Goal: Task Accomplishment & Management: Use online tool/utility

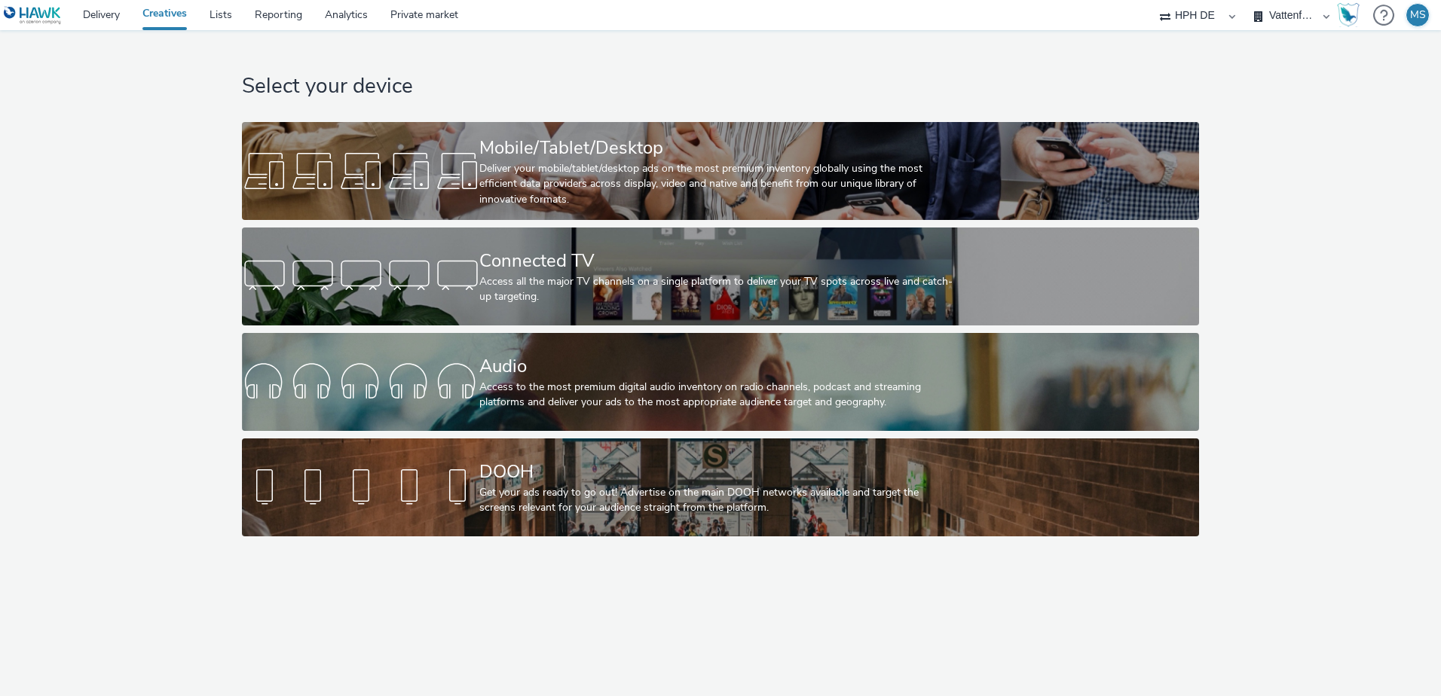
select select "3accb258-2b8e-4def-9b79-8de5f579532c"
select select "524f9a1d-b733-413f-91db-710ee3173a22"
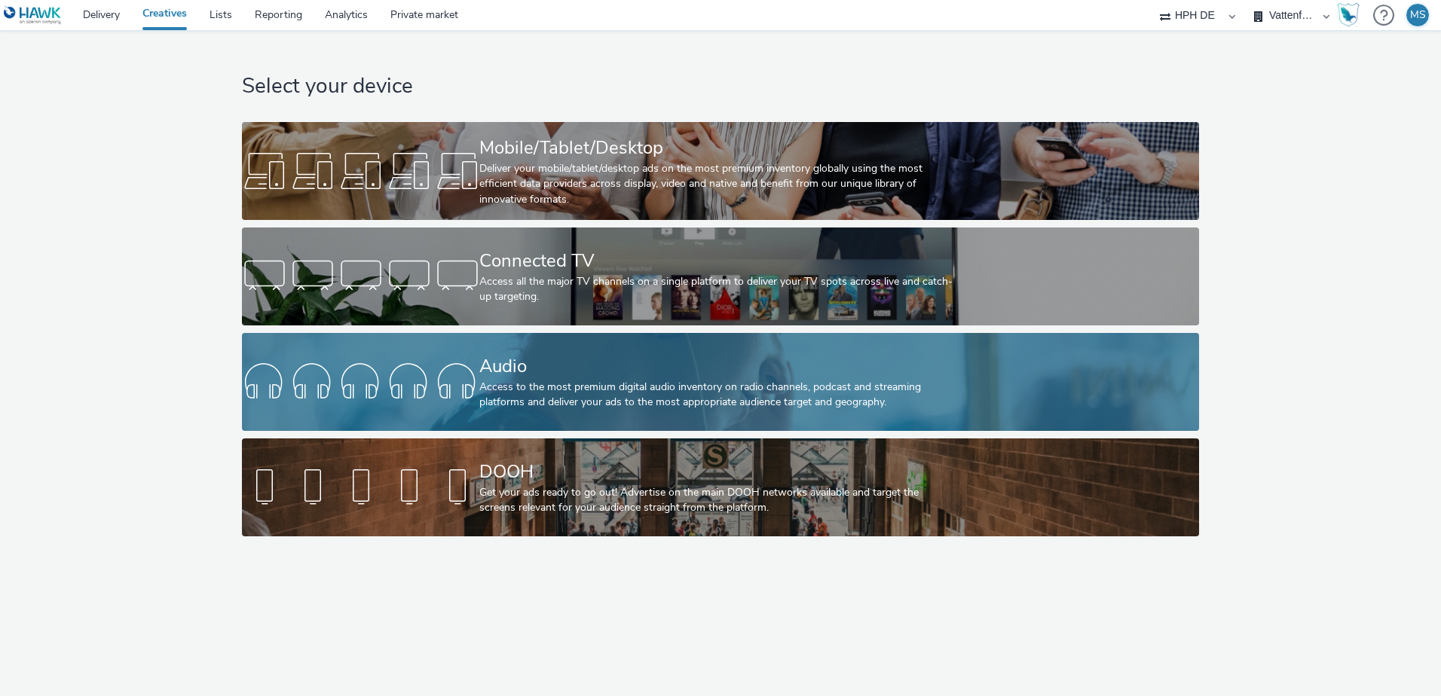
click at [744, 363] on div "Audio" at bounding box center [717, 366] width 476 height 26
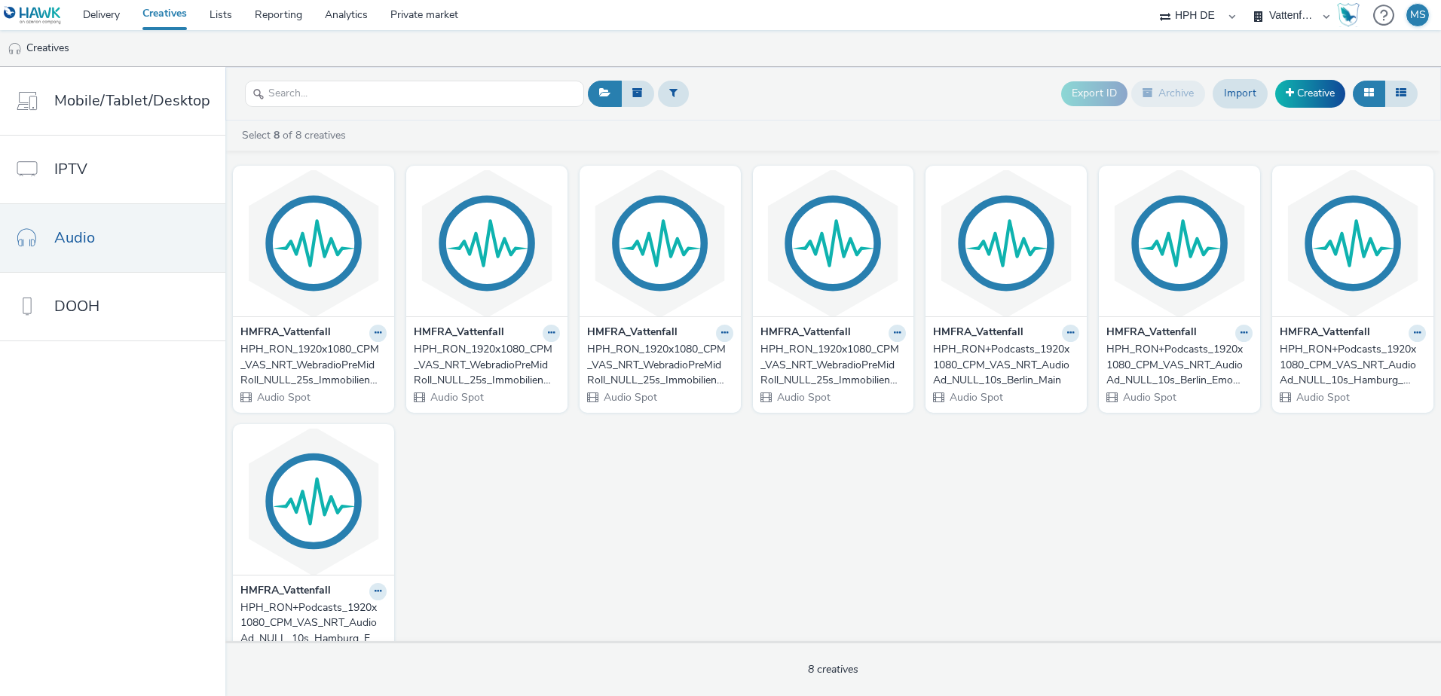
click at [306, 334] on strong "HMFRA_Vattenfall" at bounding box center [285, 333] width 90 height 17
click at [324, 353] on div "HPH_RON_1920x1080_CPM_VAS_NRT_WebradioPreMidRoll_NULL_25s_ImmobilienbesitzerE30…" at bounding box center [310, 365] width 140 height 46
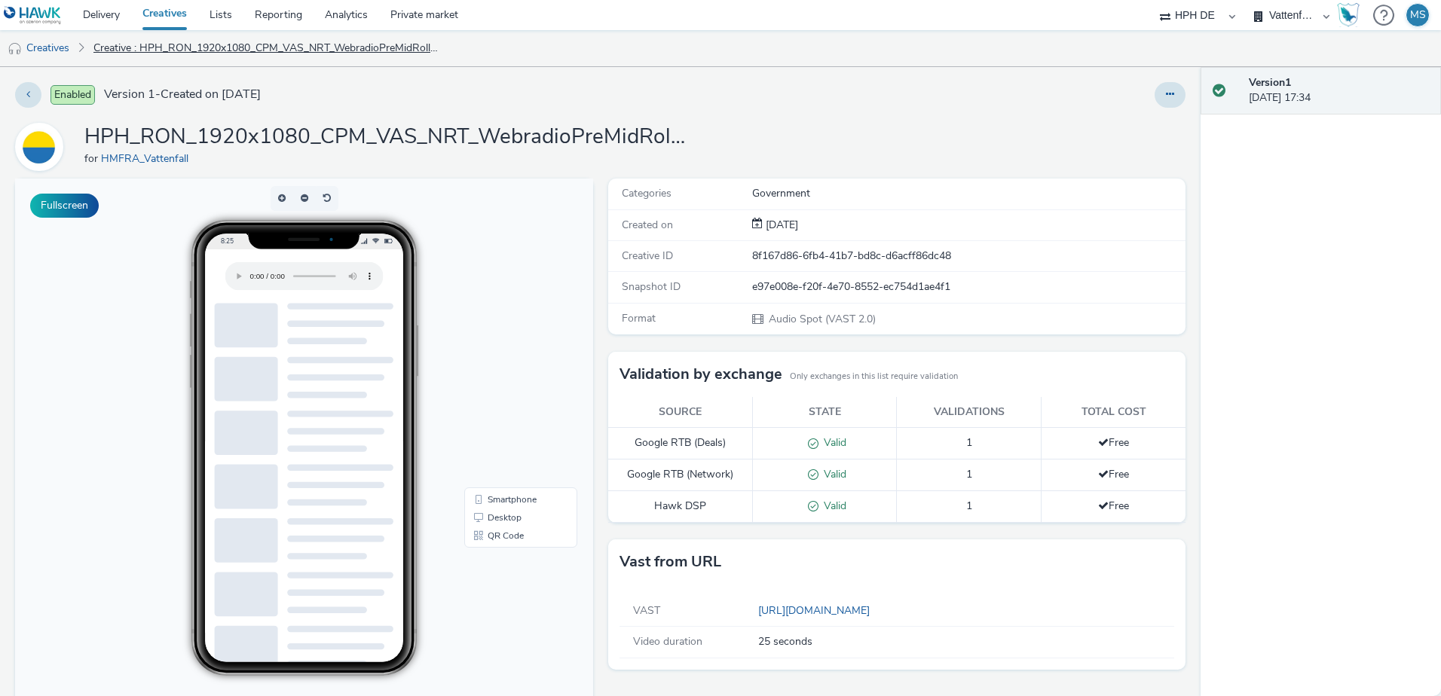
click at [234, 44] on link "Creative : HPH_RON_1920x1080_CPM_VAS_NRT_WebradioPreMidRoll_NULL_25s_Immobilien…" at bounding box center [266, 48] width 360 height 36
click at [74, 48] on link "Creatives" at bounding box center [38, 48] width 77 height 36
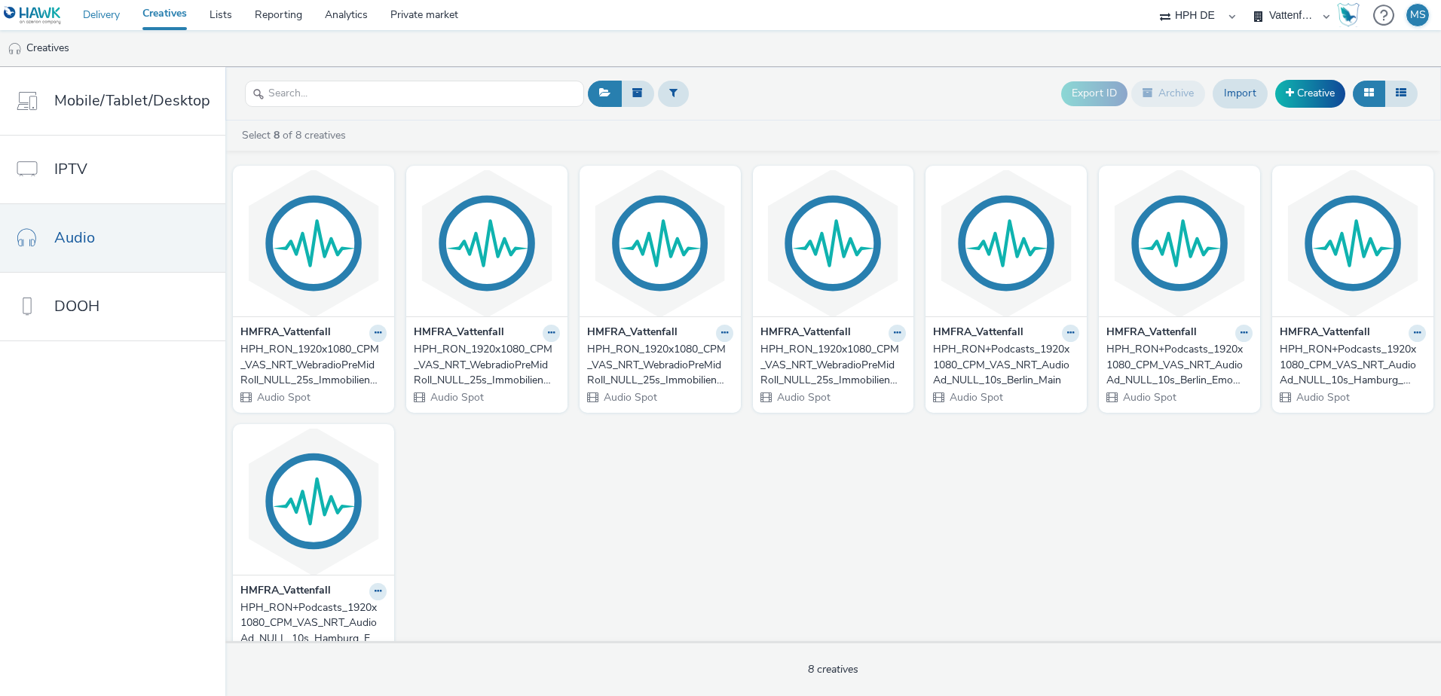
click at [107, 13] on link "Delivery" at bounding box center [102, 15] width 60 height 30
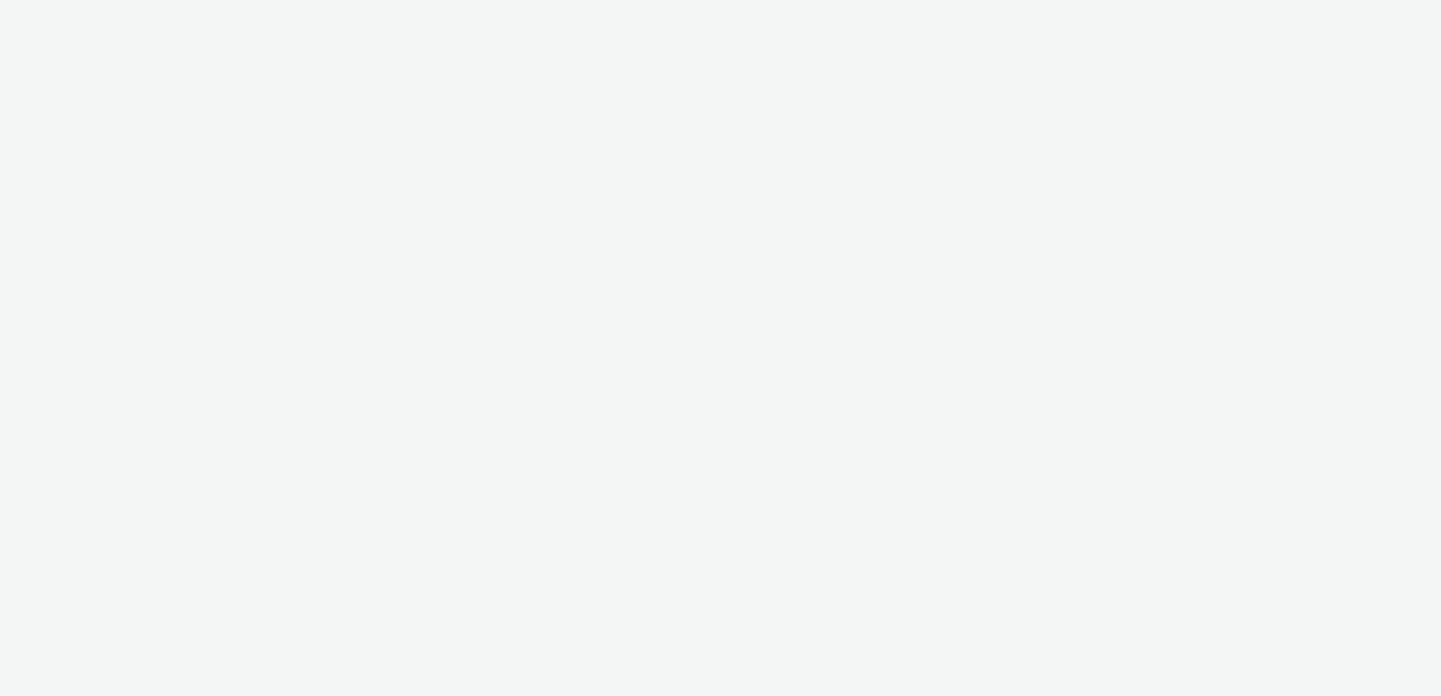
select select "3accb258-2b8e-4def-9b79-8de5f579532c"
select select "524f9a1d-b733-413f-91db-710ee3173a22"
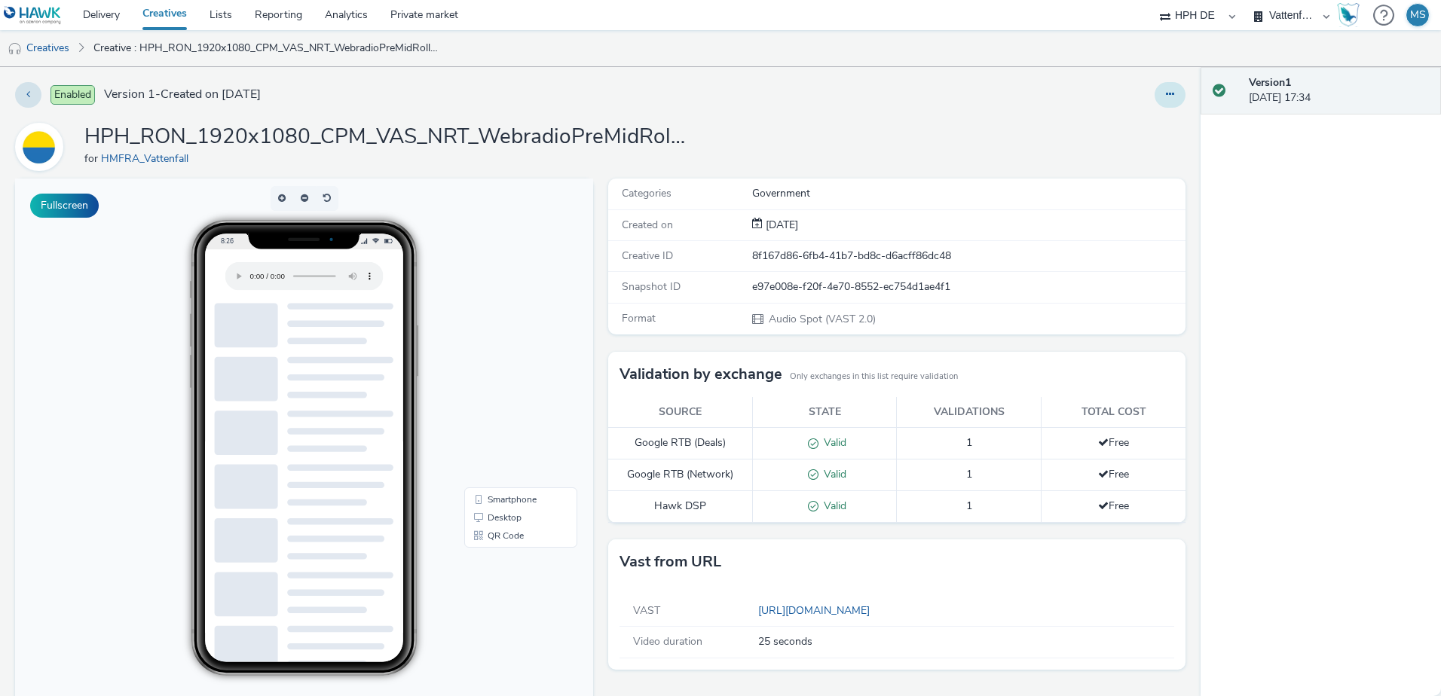
click at [1155, 93] on button at bounding box center [1170, 95] width 31 height 26
click at [1133, 124] on link "Edit" at bounding box center [1129, 125] width 113 height 30
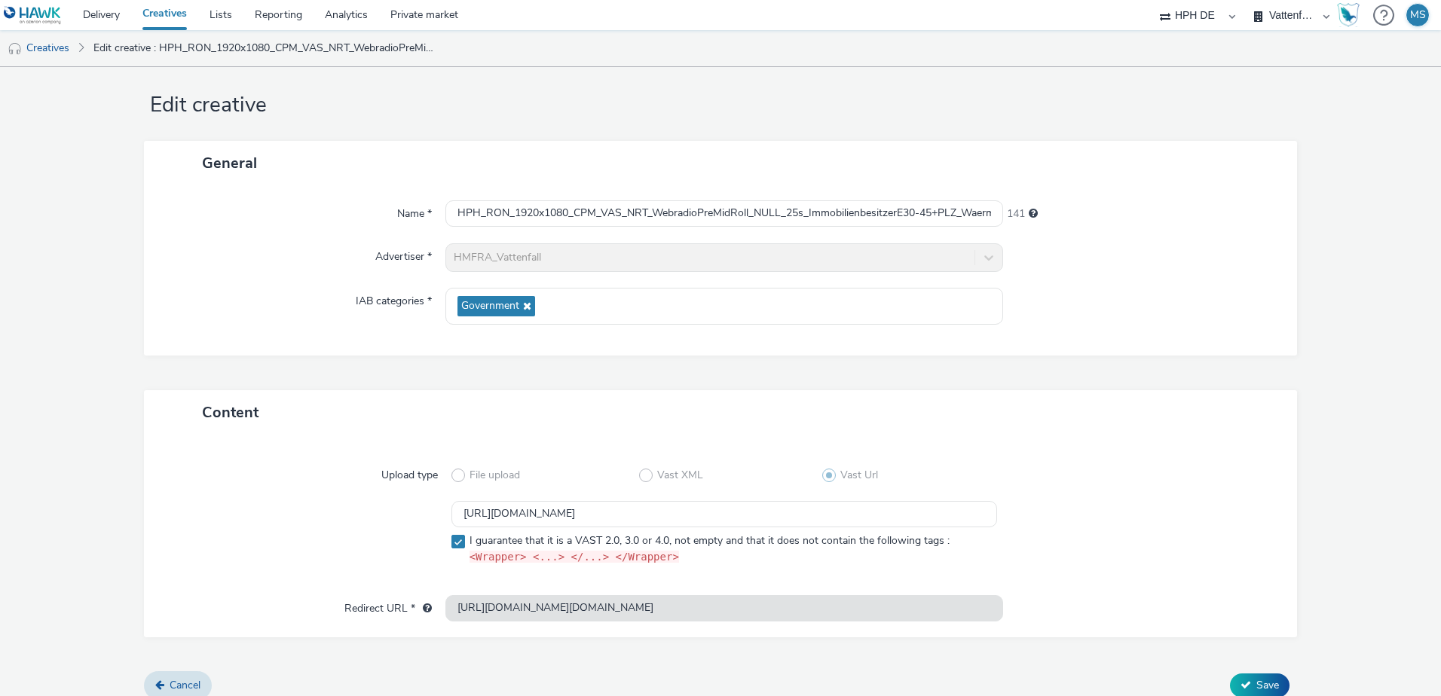
scroll to position [32, 0]
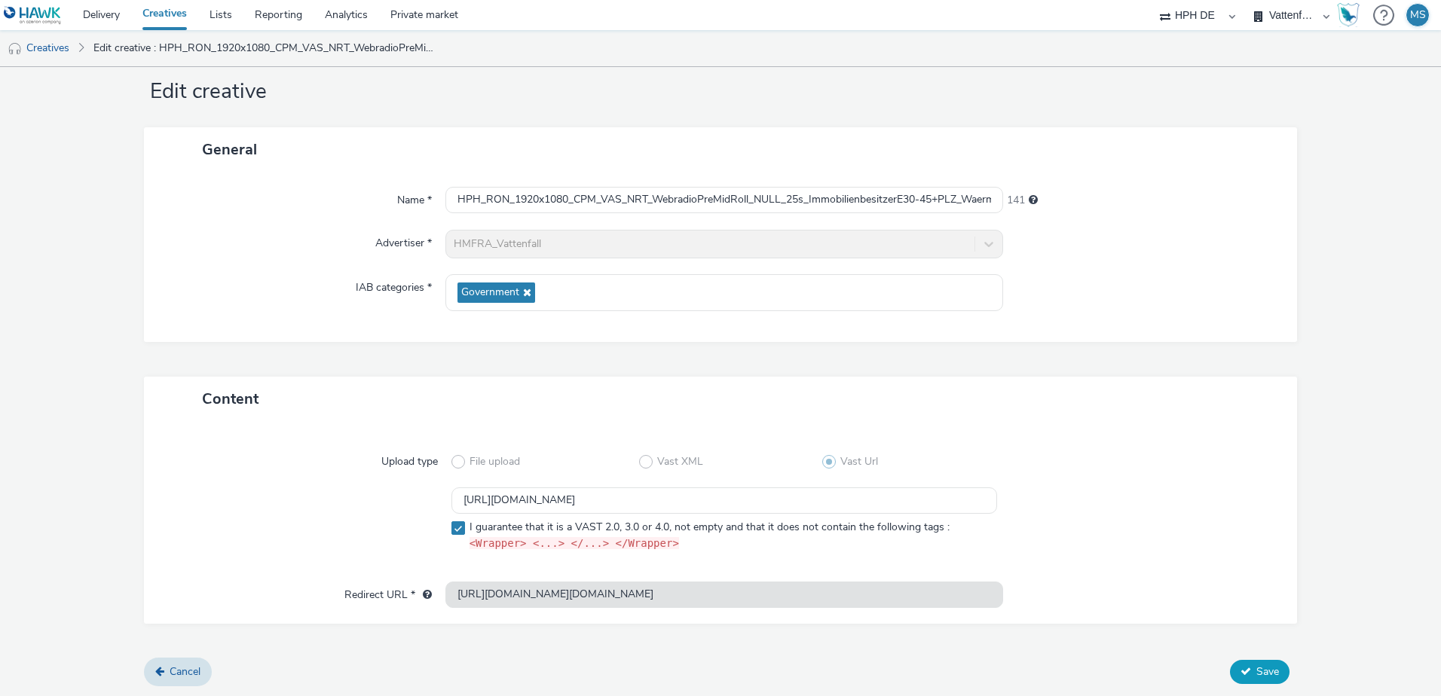
click at [1259, 679] on button "Save" at bounding box center [1260, 672] width 60 height 24
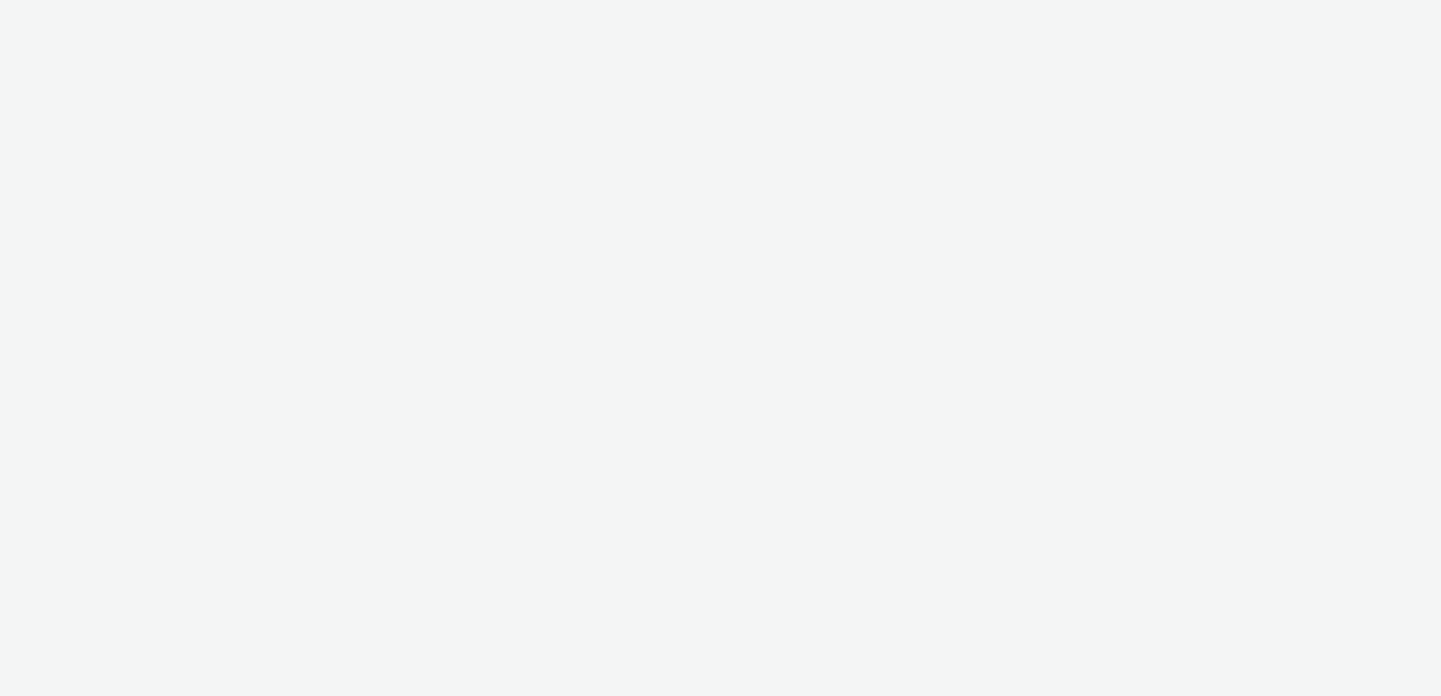
select select "3accb258-2b8e-4def-9b79-8de5f579532c"
select select "524f9a1d-b733-413f-91db-710ee3173a22"
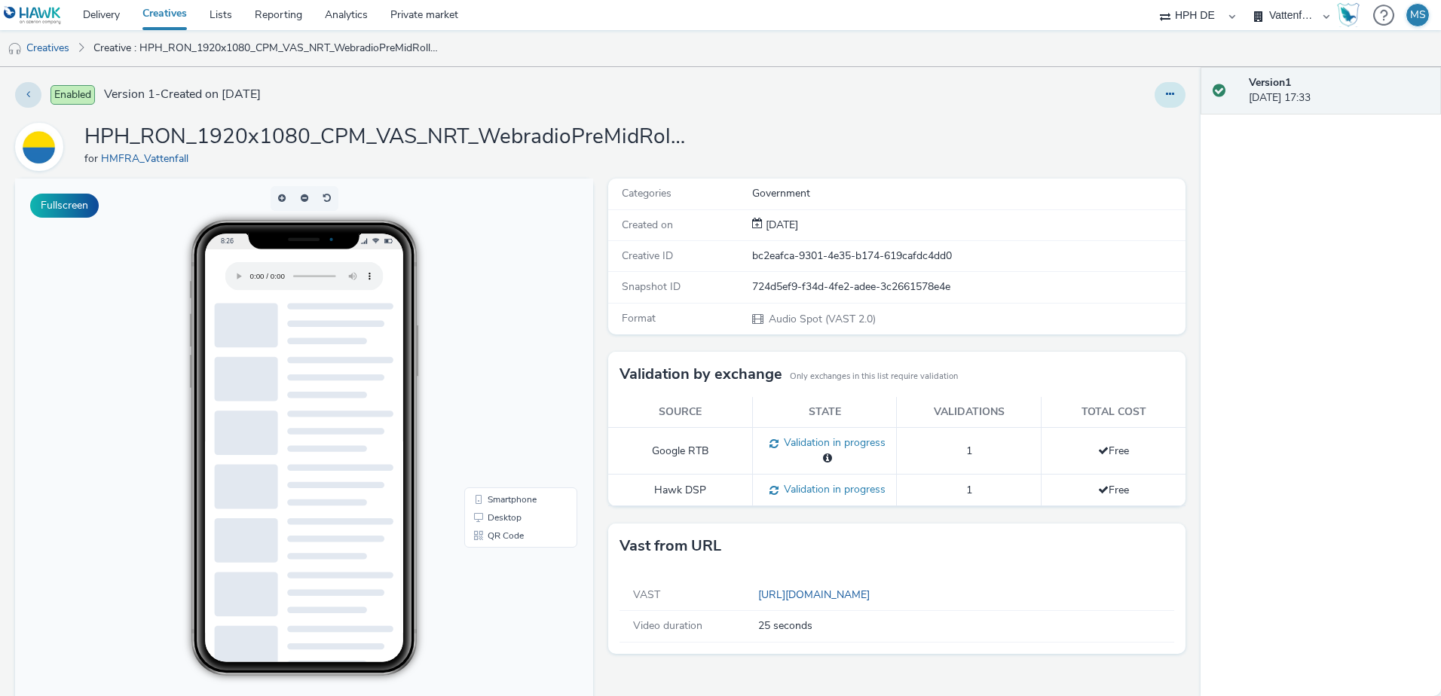
click at [1166, 94] on icon at bounding box center [1170, 94] width 8 height 11
click at [1116, 118] on link "Edit" at bounding box center [1129, 125] width 113 height 30
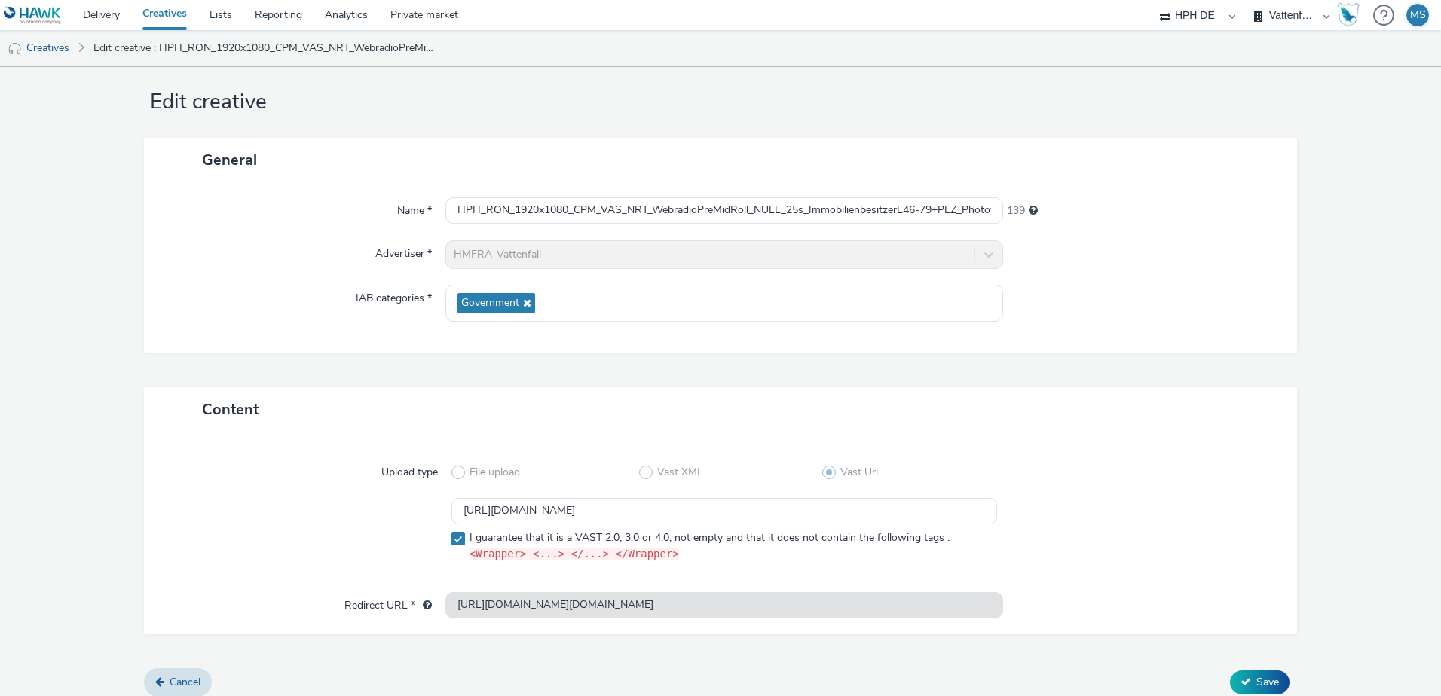
scroll to position [32, 0]
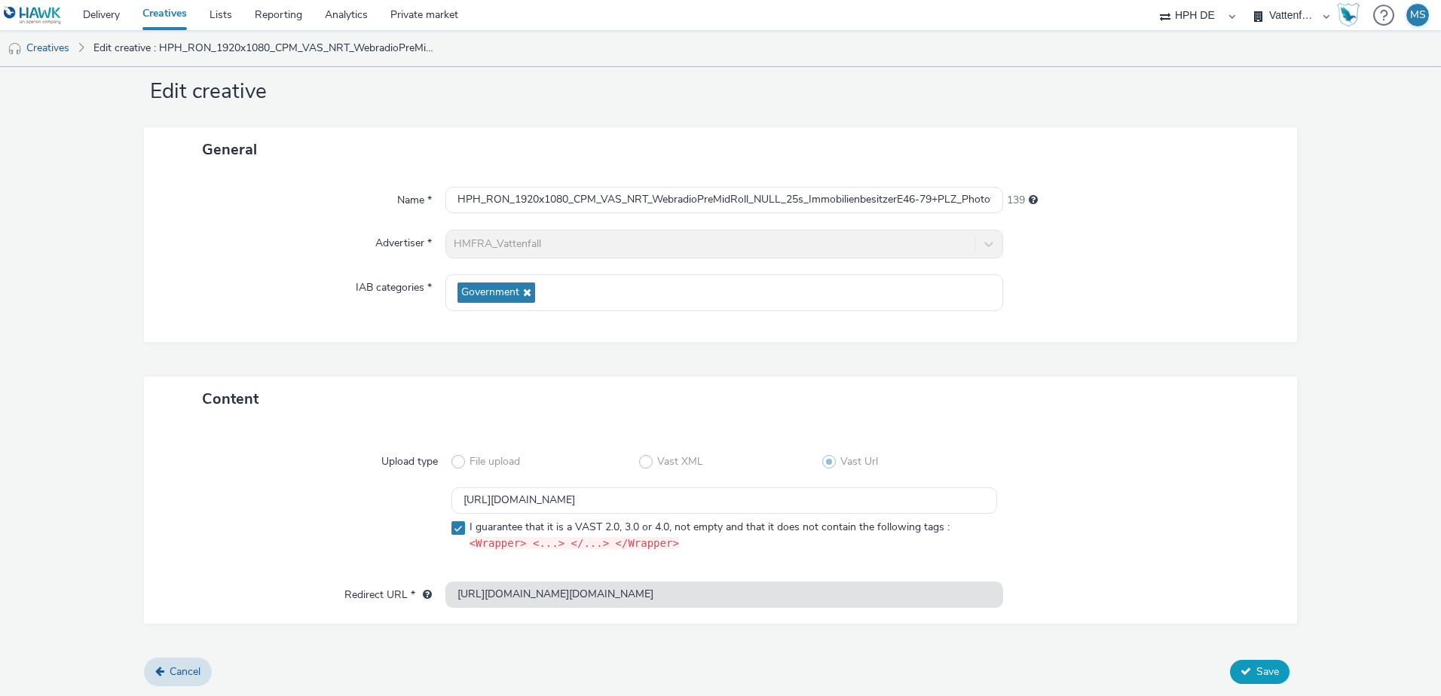
click at [1246, 680] on button "Save" at bounding box center [1260, 672] width 60 height 24
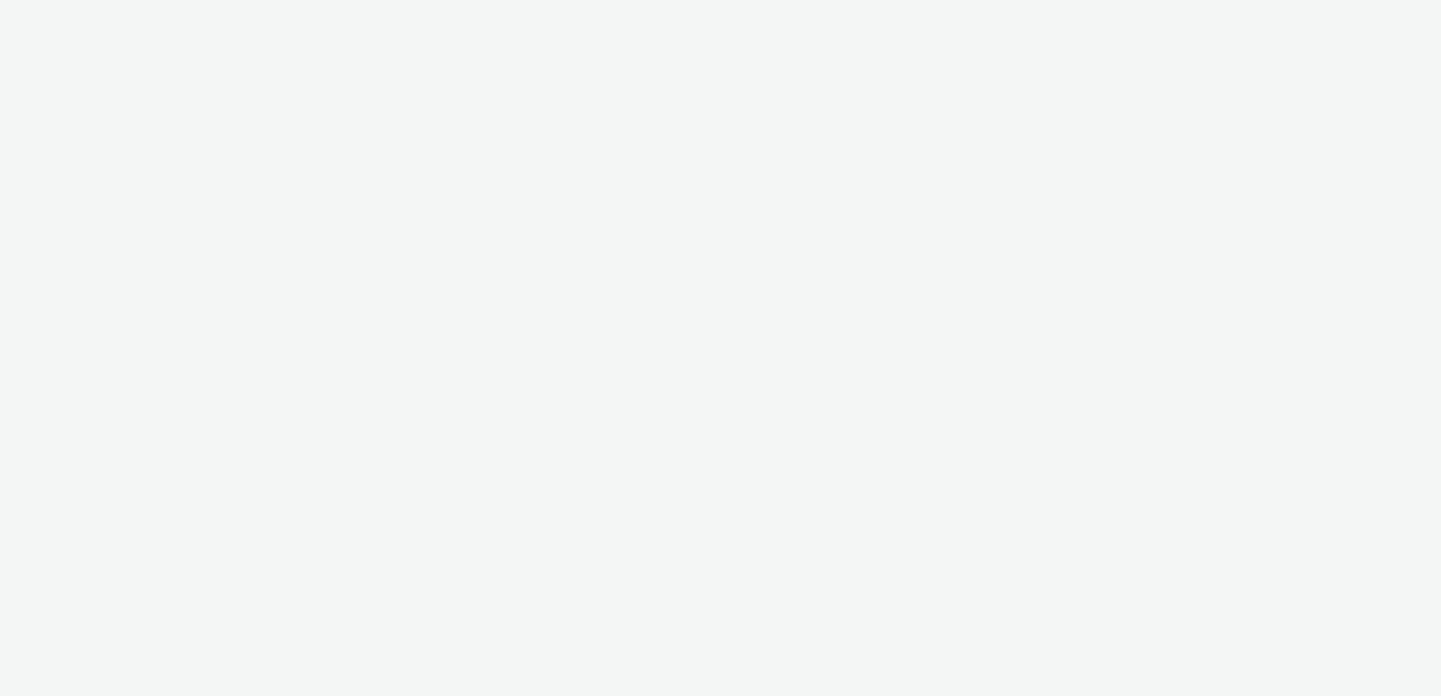
select select "3accb258-2b8e-4def-9b79-8de5f579532c"
select select "524f9a1d-b733-413f-91db-710ee3173a22"
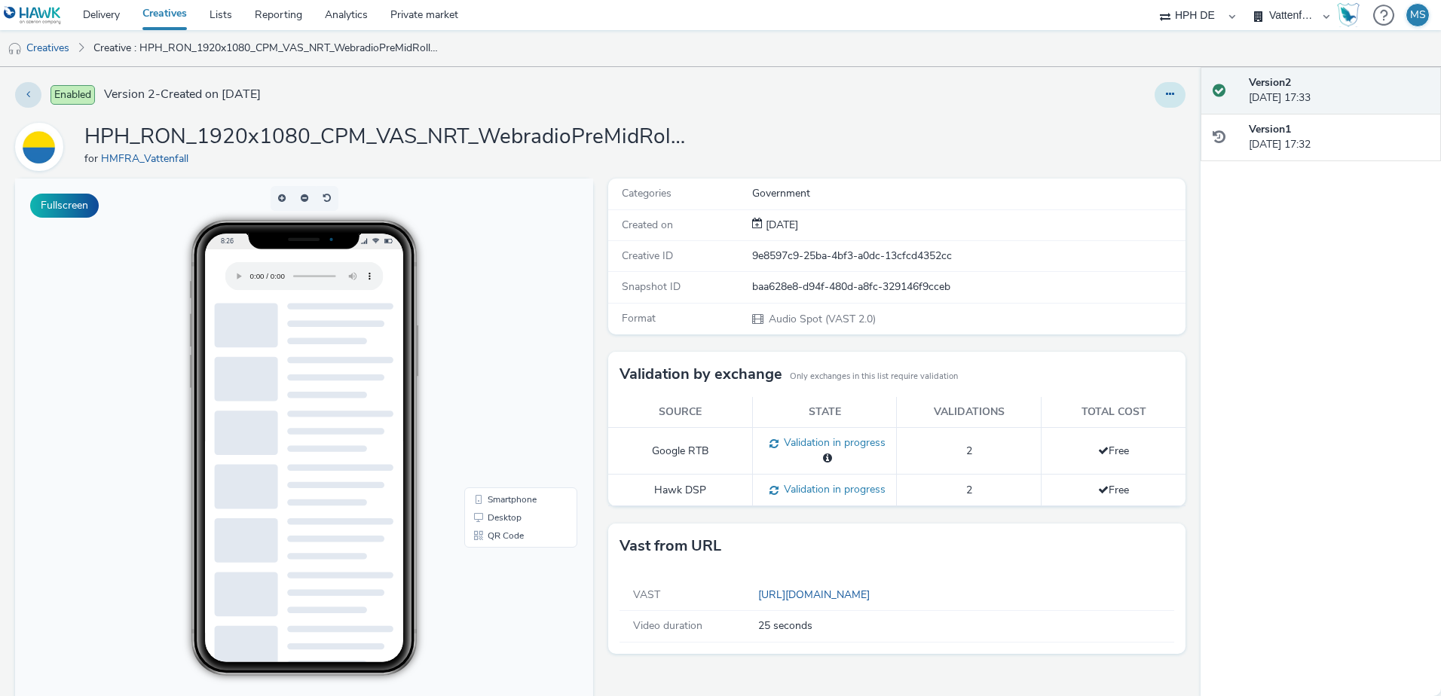
click at [1166, 92] on icon at bounding box center [1170, 94] width 8 height 11
click at [1120, 124] on link "Edit" at bounding box center [1129, 125] width 113 height 30
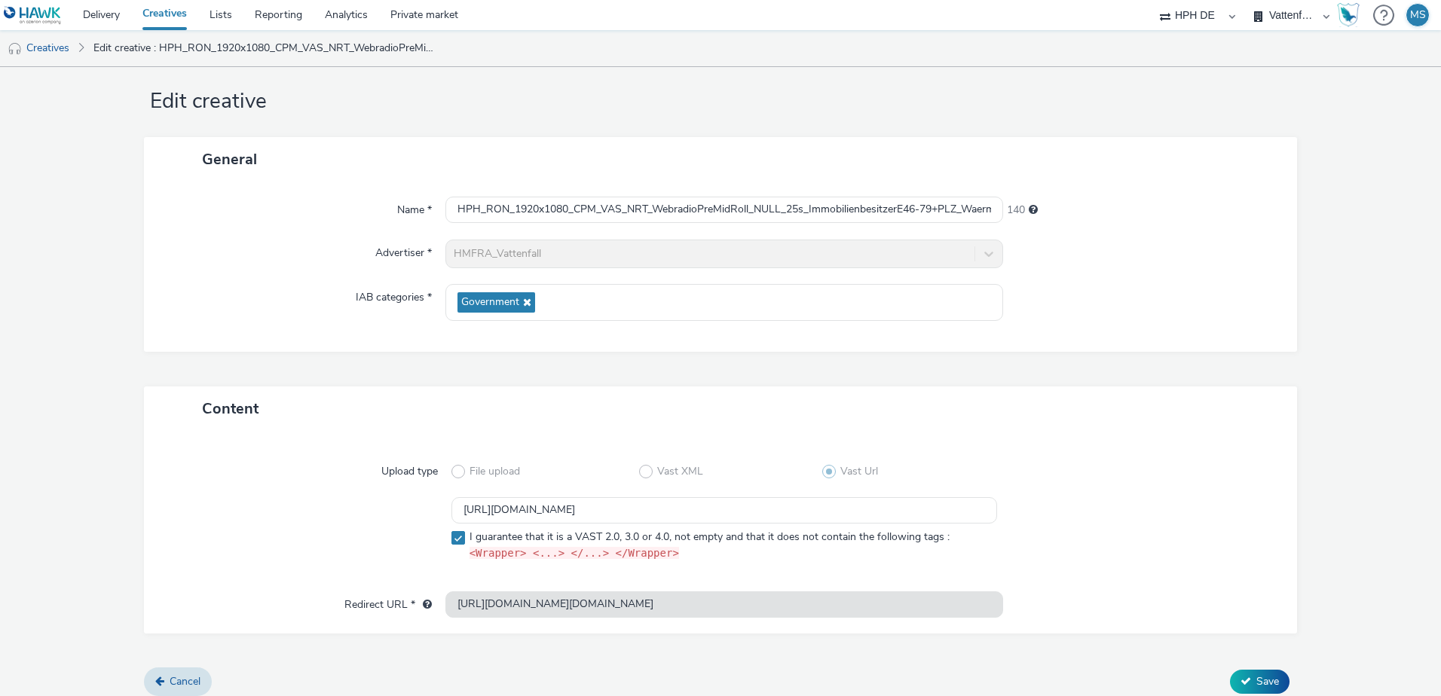
scroll to position [32, 0]
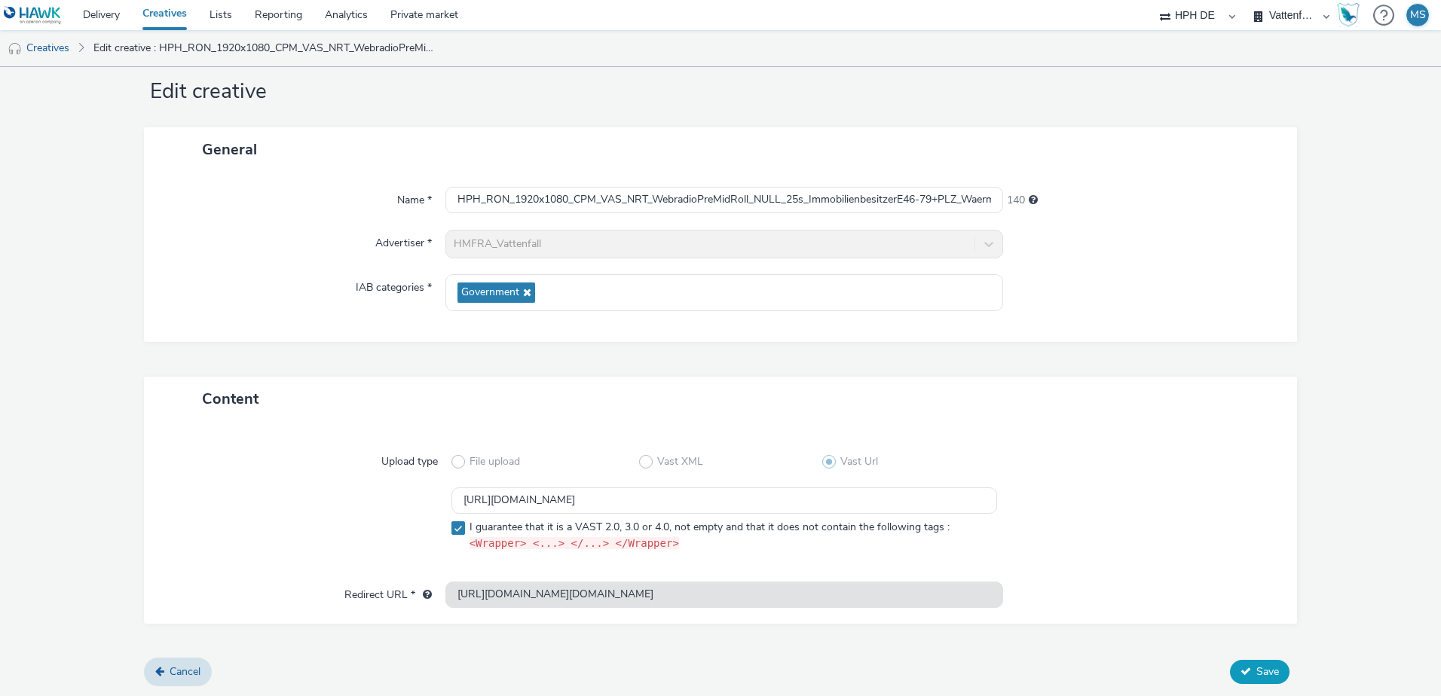
click at [1256, 674] on span "Save" at bounding box center [1267, 672] width 23 height 14
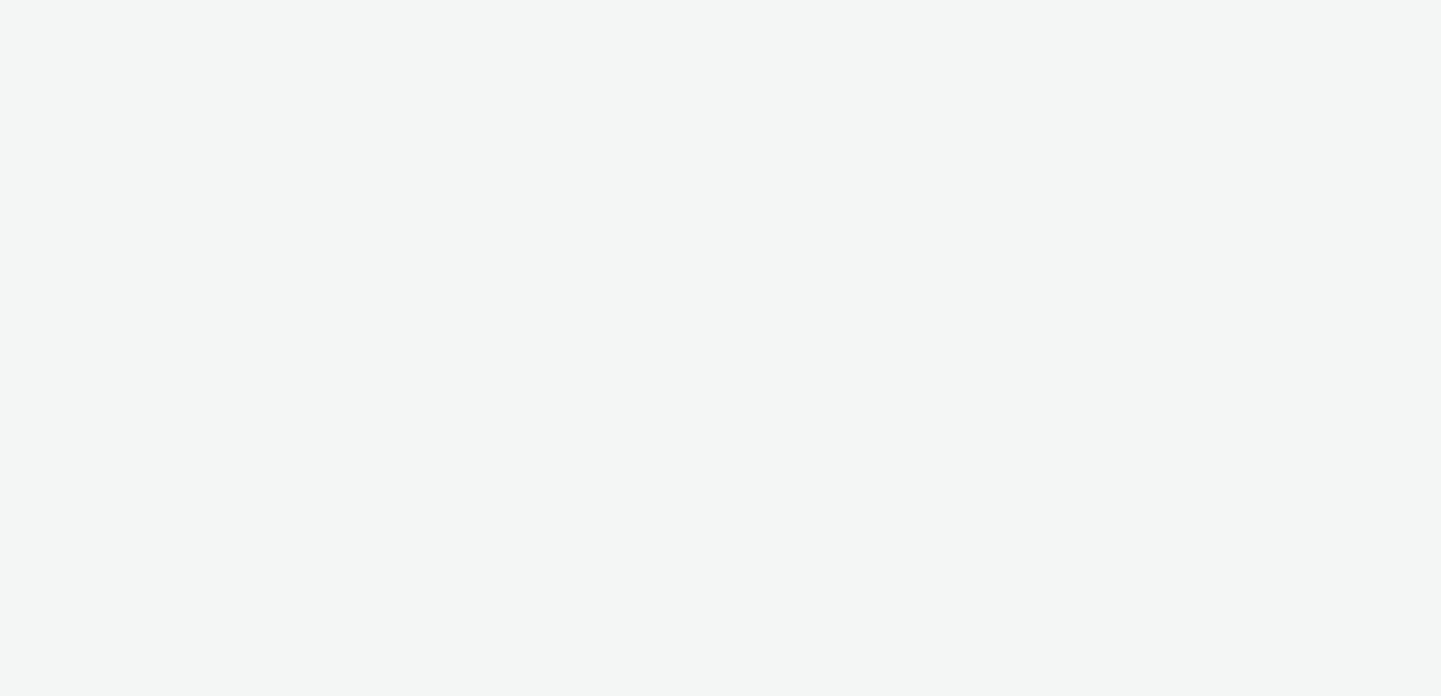
select select "3accb258-2b8e-4def-9b79-8de5f579532c"
select select "524f9a1d-b733-413f-91db-710ee3173a22"
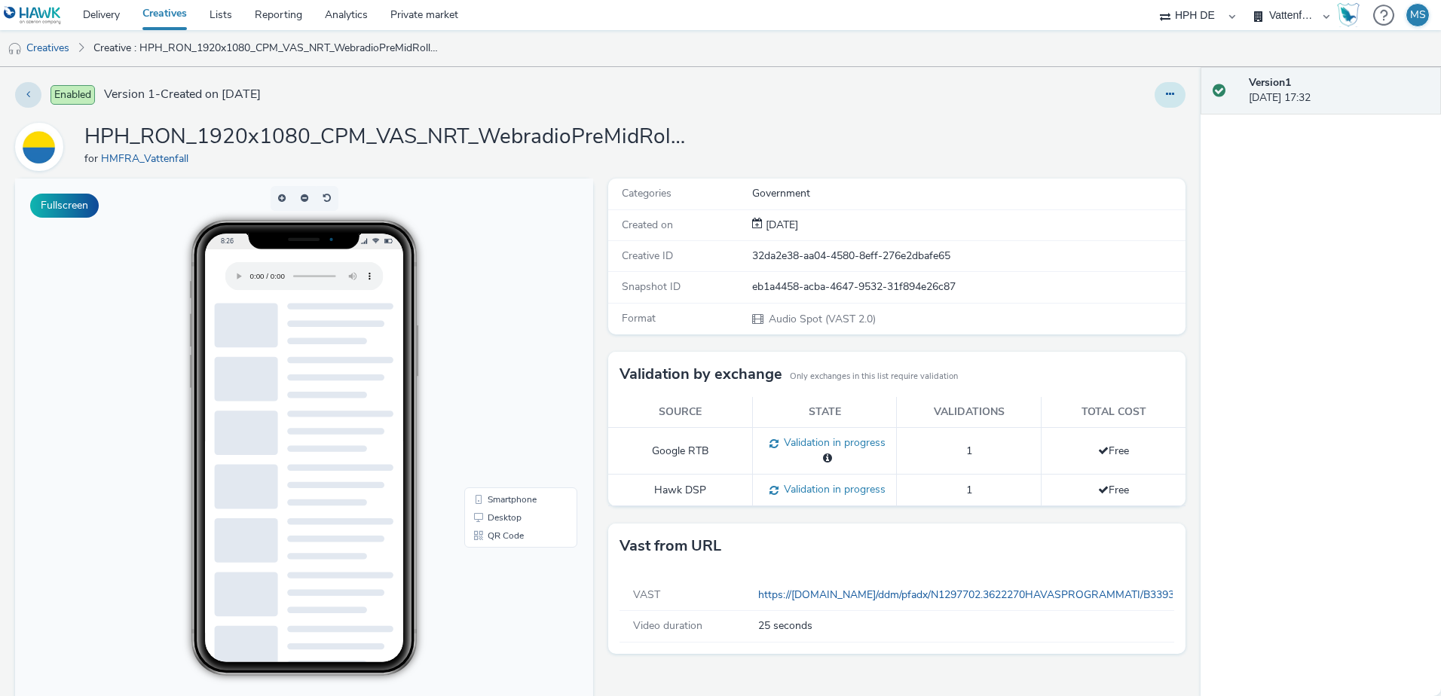
click at [1155, 102] on button at bounding box center [1170, 95] width 31 height 26
click at [1119, 130] on link "Edit" at bounding box center [1129, 125] width 113 height 30
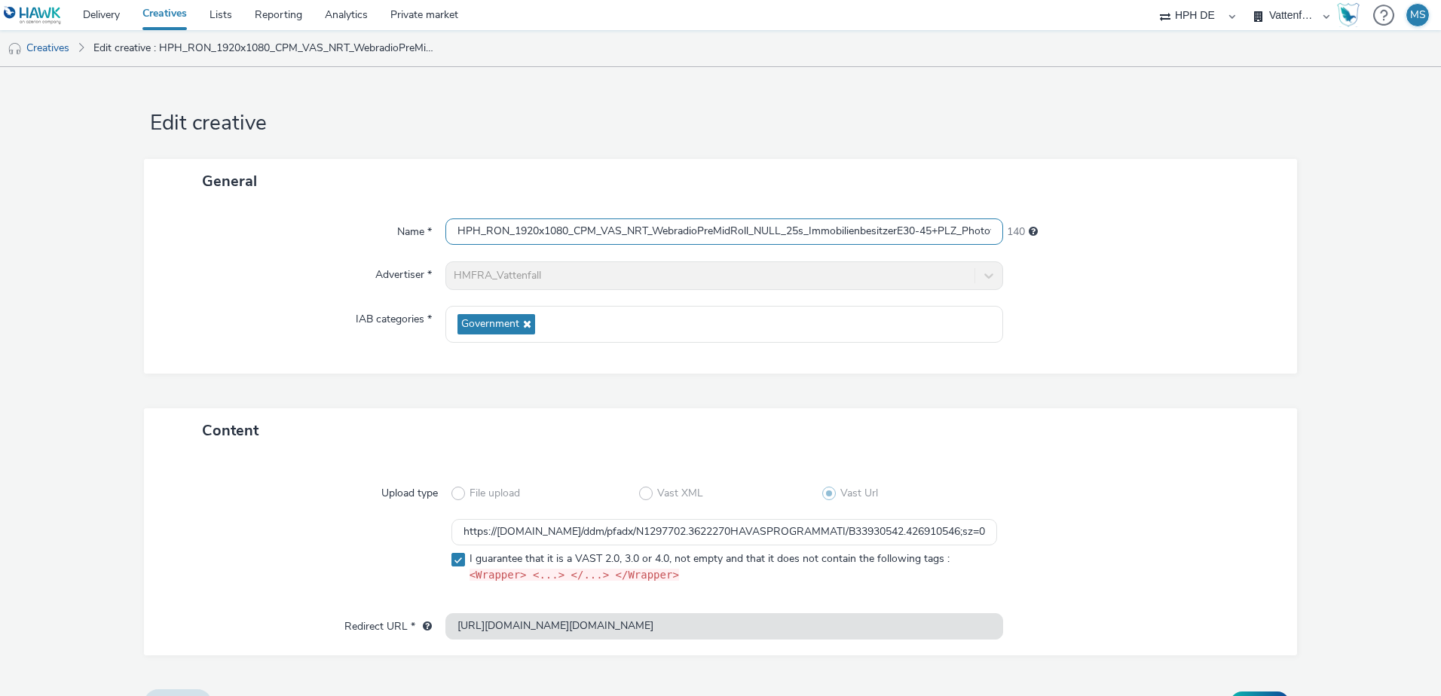
scroll to position [0, 136]
drag, startPoint x: 471, startPoint y: 231, endPoint x: 1143, endPoint y: 215, distance: 672.5
click at [1143, 215] on div "Name * HPH_RON_1920x1080_CPM_VAS_NRT_WebradioPreMidRoll_NULL_25s_Immobilienbesi…" at bounding box center [720, 289] width 1153 height 170
click at [1025, 191] on div "General" at bounding box center [720, 181] width 1153 height 44
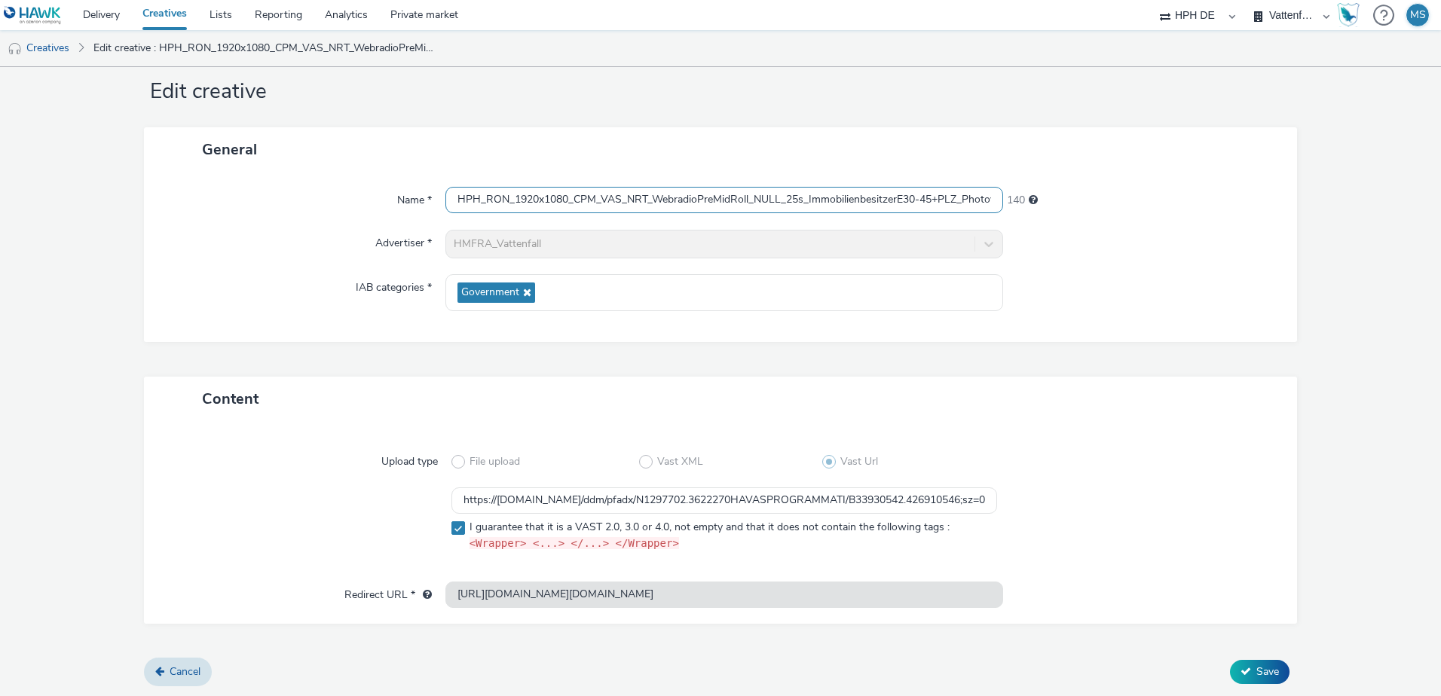
scroll to position [0, 136]
drag, startPoint x: 1015, startPoint y: 197, endPoint x: 1179, endPoint y: 197, distance: 163.6
click at [1179, 197] on div "Name * HPH_RON_1920x1080_CPM_VAS_NRT_WebradioPreMidRoll_NULL_25s_Immobilienbesi…" at bounding box center [720, 200] width 1123 height 27
click at [1261, 364] on div "General Name * HPH_RON_1920x1080_CPM_VAS_NRT_WebradioPreMidRoll_NULL_25s_Immobi…" at bounding box center [720, 251] width 1153 height 249
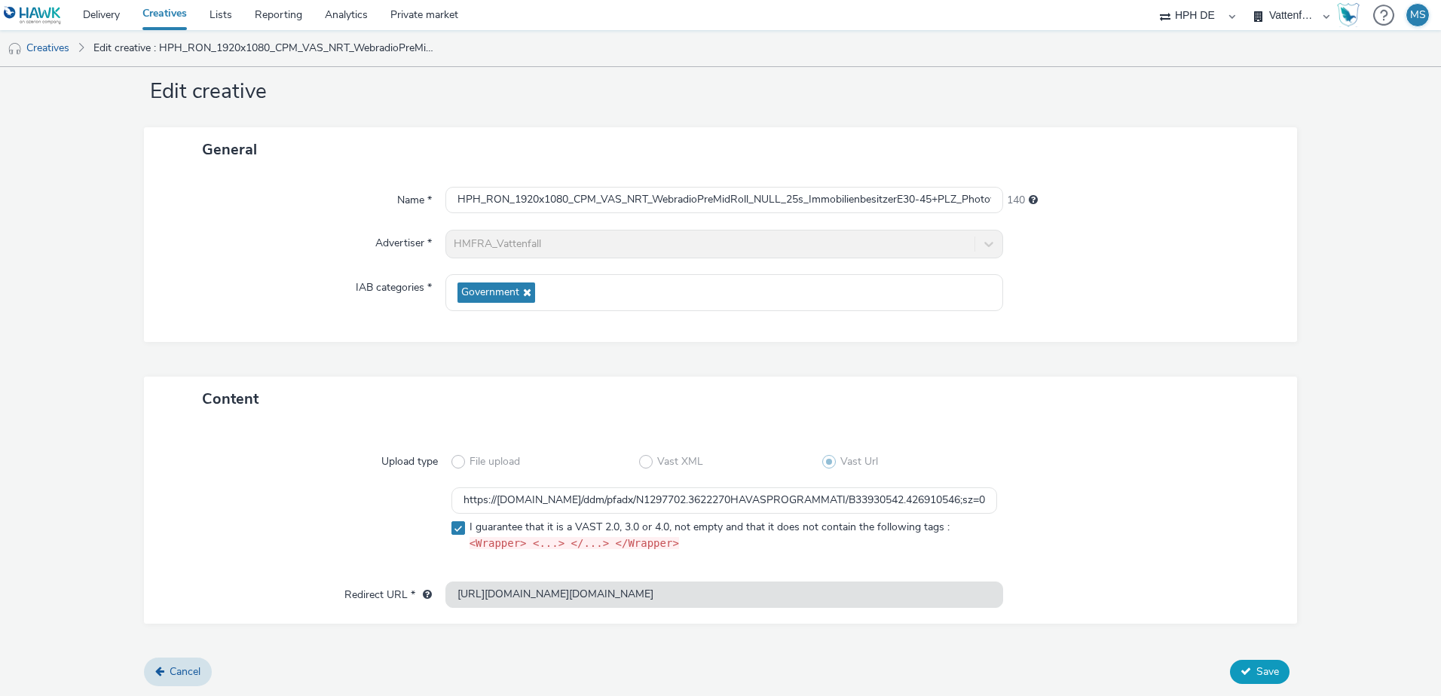
click at [1256, 672] on span "Save" at bounding box center [1267, 672] width 23 height 14
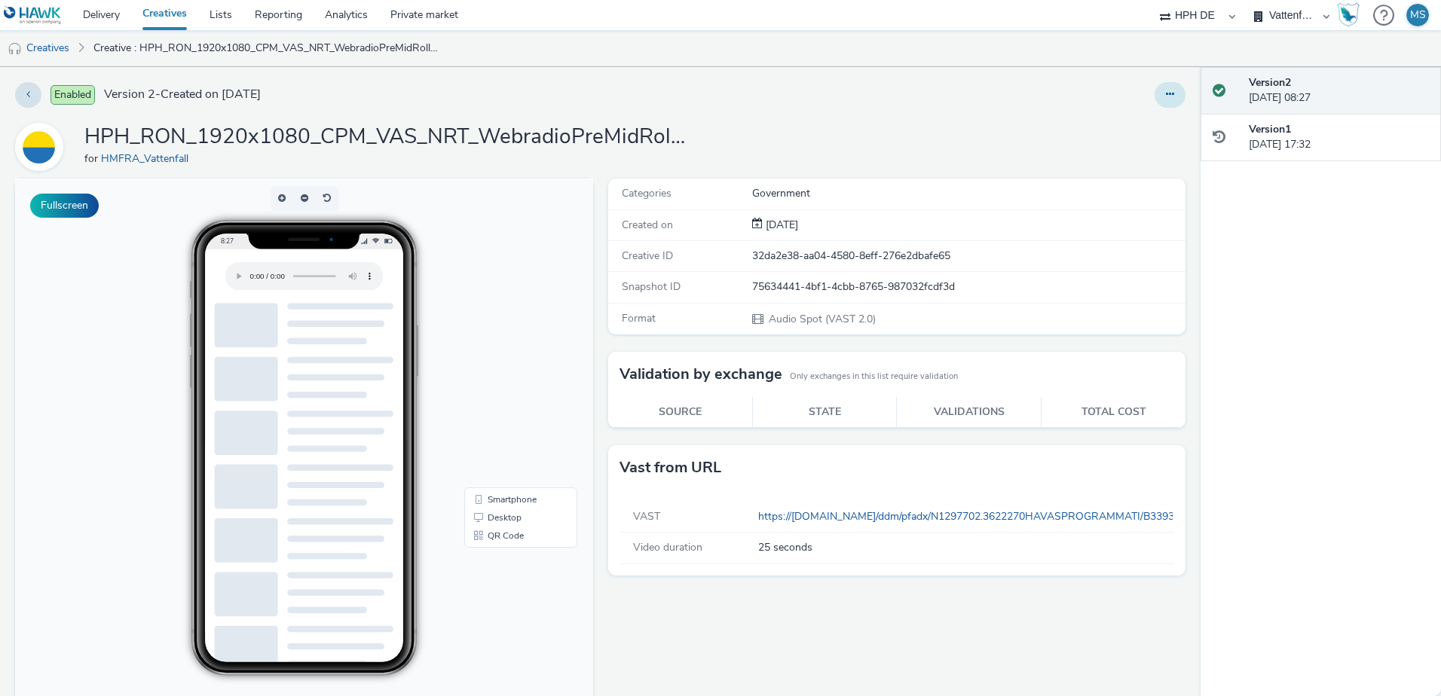
click at [1166, 94] on icon at bounding box center [1170, 94] width 8 height 11
click at [1106, 125] on link "Edit" at bounding box center [1129, 125] width 113 height 30
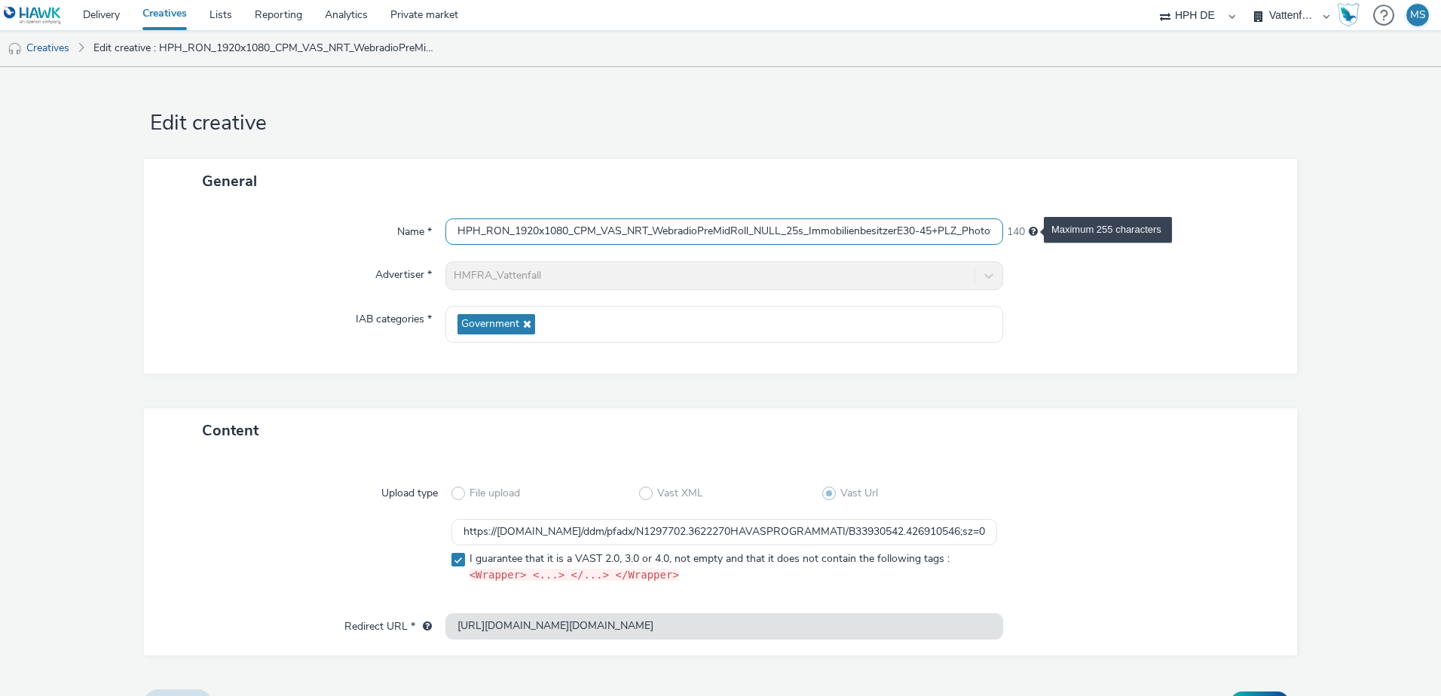
scroll to position [0, 136]
drag, startPoint x: 938, startPoint y: 231, endPoint x: 1021, endPoint y: 230, distance: 83.7
click at [1021, 230] on div "Name * HPH_RON_1920x1080_CPM_VAS_NRT_WebradioPreMidRoll_NULL_25s_Immobilienbesi…" at bounding box center [720, 232] width 1123 height 27
click at [1164, 214] on div "Name * HPH_RON_1920x1080_CPM_VAS_NRT_WebradioPreMidRoll_NULL_25s_Immobilienbesi…" at bounding box center [720, 289] width 1153 height 170
